Goal: Navigation & Orientation: Find specific page/section

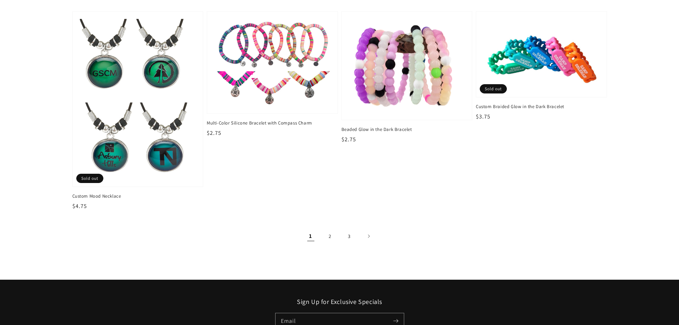
scroll to position [1176, 0]
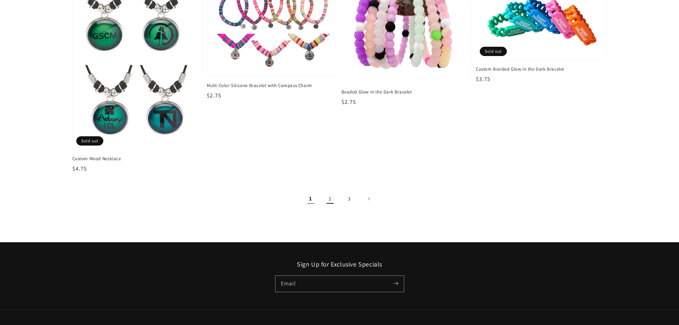
click at [333, 201] on link "2" at bounding box center [330, 199] width 16 height 16
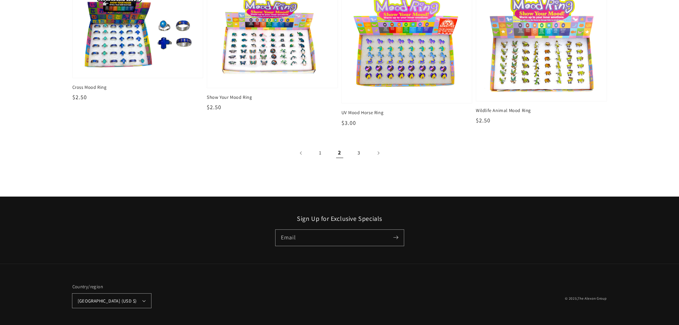
scroll to position [1343, 0]
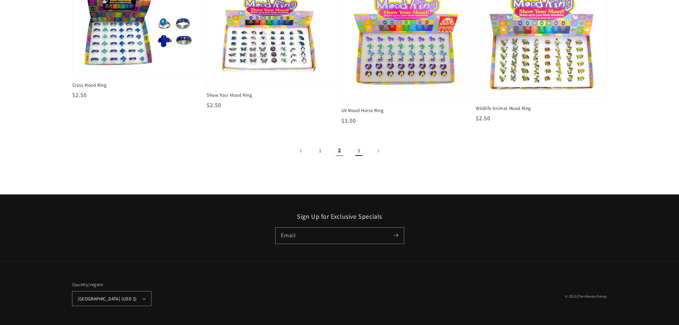
click at [358, 149] on link "3" at bounding box center [359, 151] width 16 height 16
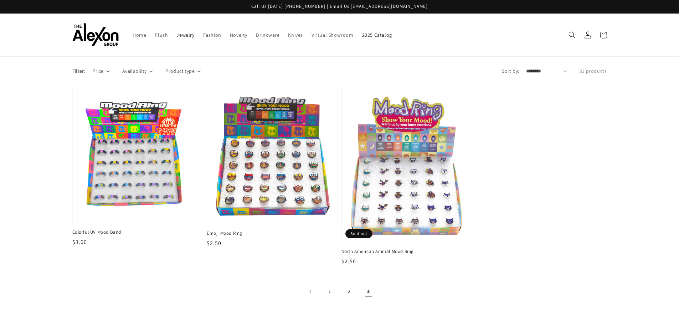
click at [362, 34] on span "2025 Catalog" at bounding box center [377, 35] width 30 height 6
